Goal: Task Accomplishment & Management: Use online tool/utility

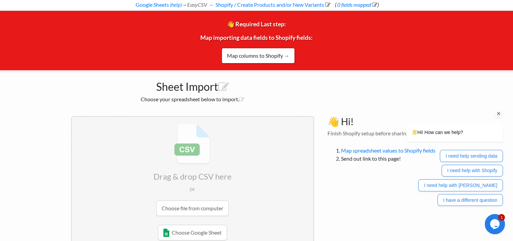
scroll to position [51, 0]
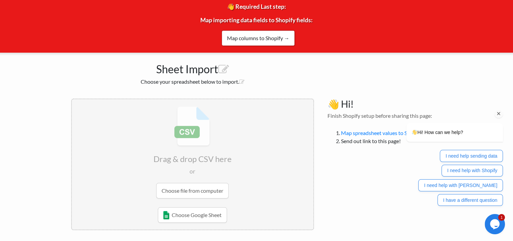
click at [499, 113] on icon "Chat attention grabber" at bounding box center [499, 114] width 6 height 6
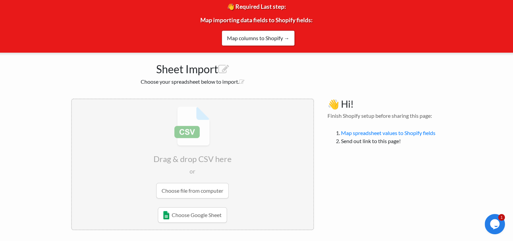
drag, startPoint x: 320, startPoint y: 19, endPoint x: 194, endPoint y: 20, distance: 125.9
click at [194, 20] on div "👋 Required Last step: Map importing data fields to Shopify fields: Map columns …" at bounding box center [256, 22] width 523 height 59
click at [248, 35] on link "Map columns to Shopify →" at bounding box center [258, 38] width 73 height 16
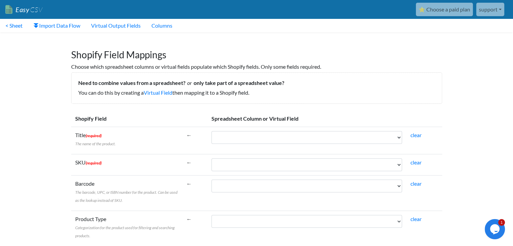
click at [498, 229] on icon "Chat widget" at bounding box center [494, 229] width 9 height 10
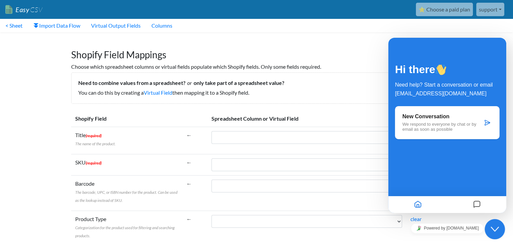
click at [378, 53] on h1 "Shopify Field Mappings" at bounding box center [256, 52] width 371 height 18
click at [492, 227] on icon "Chat widget" at bounding box center [495, 229] width 8 height 5
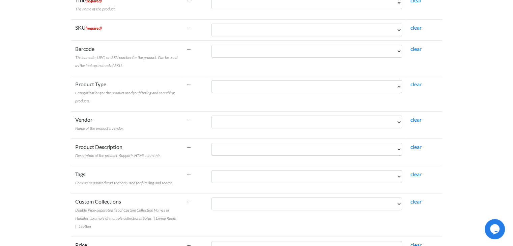
scroll to position [270, 0]
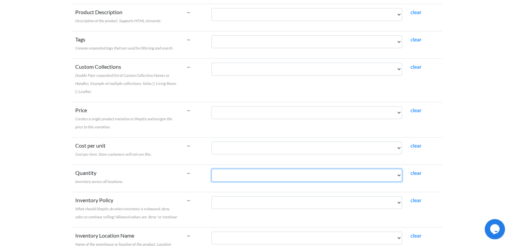
click at [396, 173] on select "ID Title SKU Regular Price Stock Status Stock Permalink Content Product Type Pa…" at bounding box center [307, 175] width 191 height 13
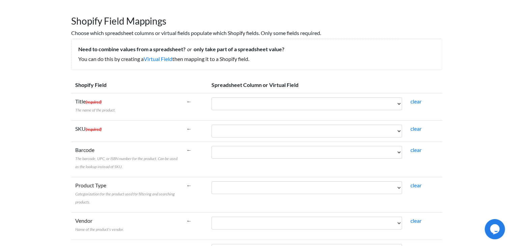
scroll to position [0, 0]
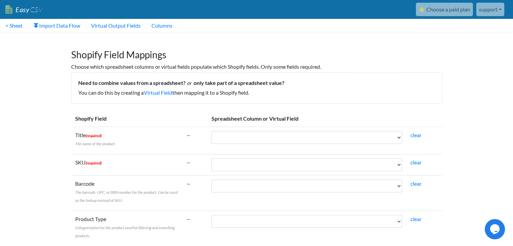
click at [454, 8] on link "⭐ Choose a paid plan" at bounding box center [444, 9] width 57 height 13
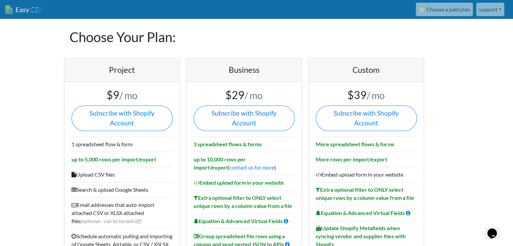
click at [20, 3] on link "Easy CSV" at bounding box center [23, 10] width 37 height 14
